Goal: Check status: Check status

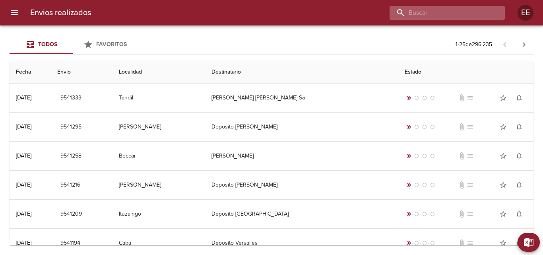
click at [442, 16] on input "buscar" at bounding box center [441, 13] width 102 height 14
paste input "BERGADA PABLO"
type input "BERGADA PABLO"
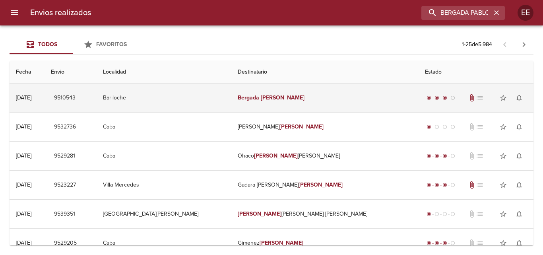
click at [259, 96] on em "Bergada" at bounding box center [248, 97] width 21 height 7
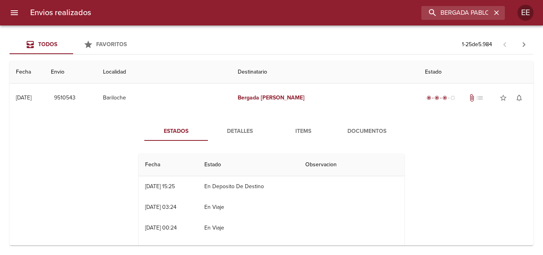
click at [231, 138] on button "Detalles" at bounding box center [240, 131] width 64 height 19
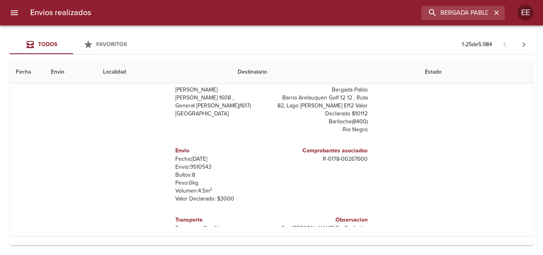
scroll to position [35, 0]
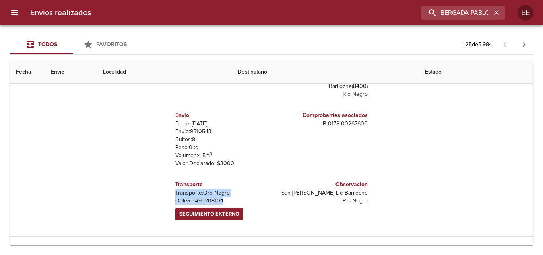
drag, startPoint x: 219, startPoint y: 204, endPoint x: 156, endPoint y: 192, distance: 64.4
click at [156, 192] on div "Remitente Wamaro Tortuguitas Raul [STREET_ADDRESS][PERSON_NAME] Destinatario Be…" at bounding box center [272, 147] width 272 height 159
copy div "Transporte: Oro Negro [PERSON_NAME]: BA93208104"
click at [256, 154] on p "Volumen: 4.5 m 3" at bounding box center [221, 156] width 93 height 8
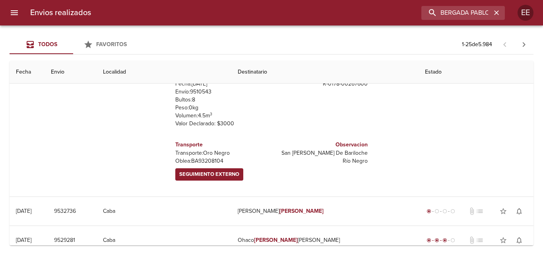
click at [229, 172] on span "Seguimiento Externo" at bounding box center [209, 174] width 60 height 9
click at [208, 160] on p "[PERSON_NAME]: BA93208104" at bounding box center [221, 161] width 93 height 8
copy p "BA93208104"
click at [245, 131] on div "Envio Fecha: [DATE] Envío: 9510543 Bultos: 8 Peso: 0 kg Volumen: 4.5 m 3 Valor …" at bounding box center [221, 99] width 93 height 63
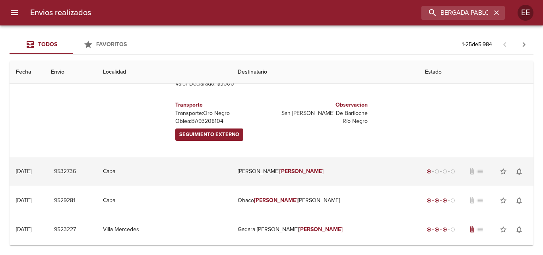
scroll to position [199, 0]
